Goal: Task Accomplishment & Management: Complete application form

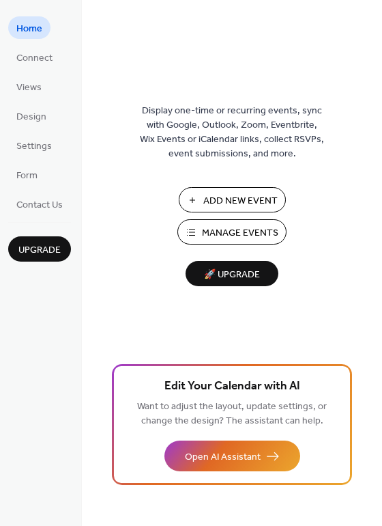
click at [220, 197] on span "Add New Event" at bounding box center [241, 201] width 74 height 14
click at [233, 232] on span "Manage Events" at bounding box center [240, 233] width 76 height 14
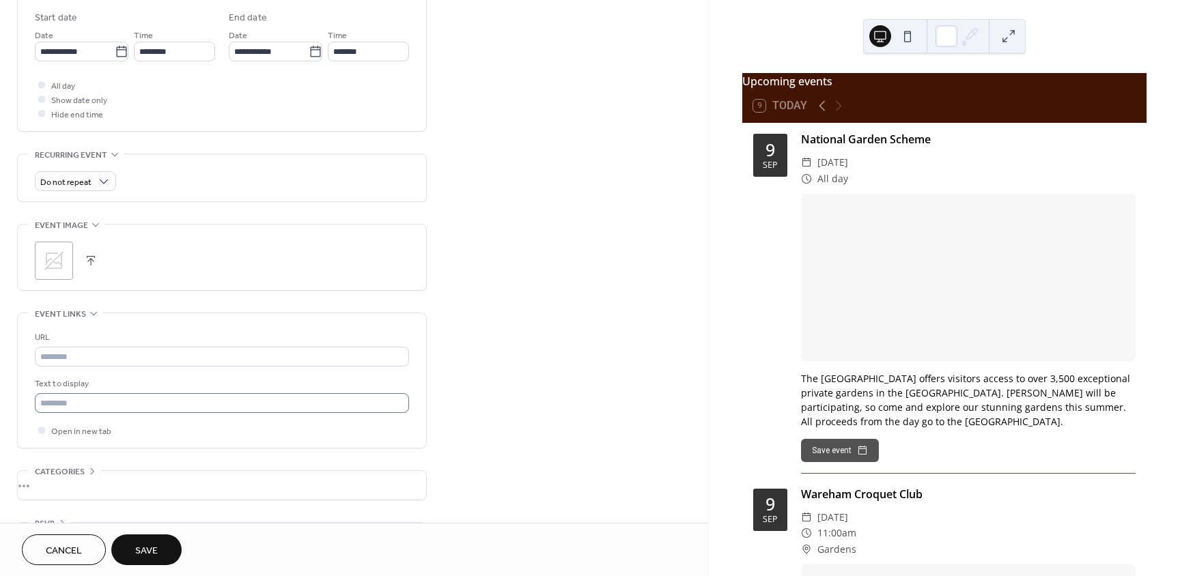
scroll to position [495, 0]
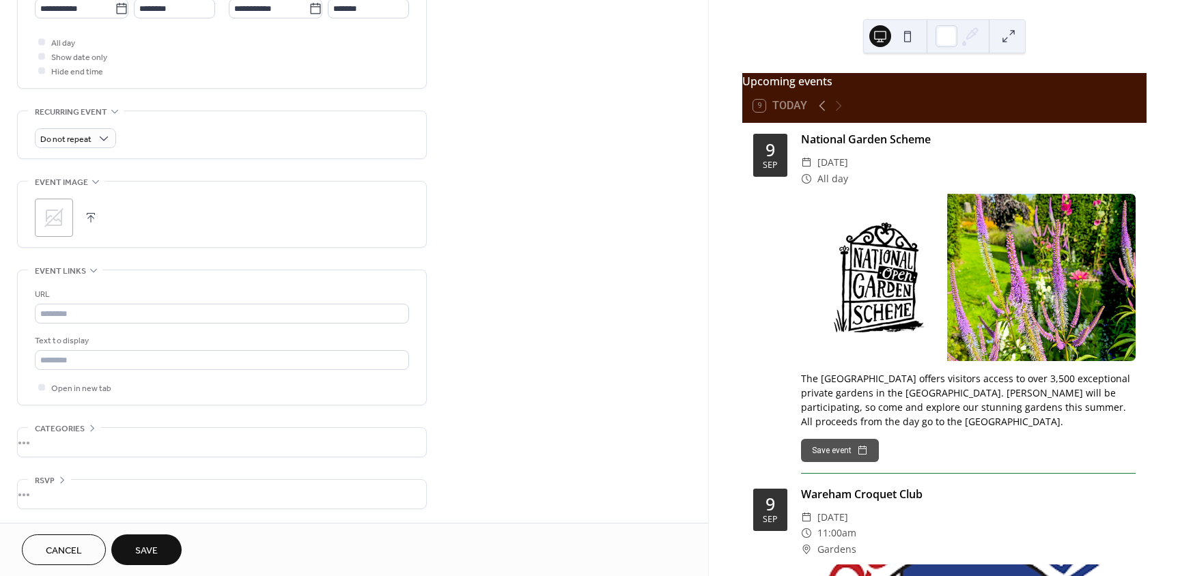
type input "**********"
click at [51, 221] on icon at bounding box center [53, 217] width 19 height 19
click at [66, 221] on div ";" at bounding box center [54, 218] width 38 height 38
click at [146, 546] on span "Save" at bounding box center [146, 551] width 23 height 14
